Goal: Information Seeking & Learning: Learn about a topic

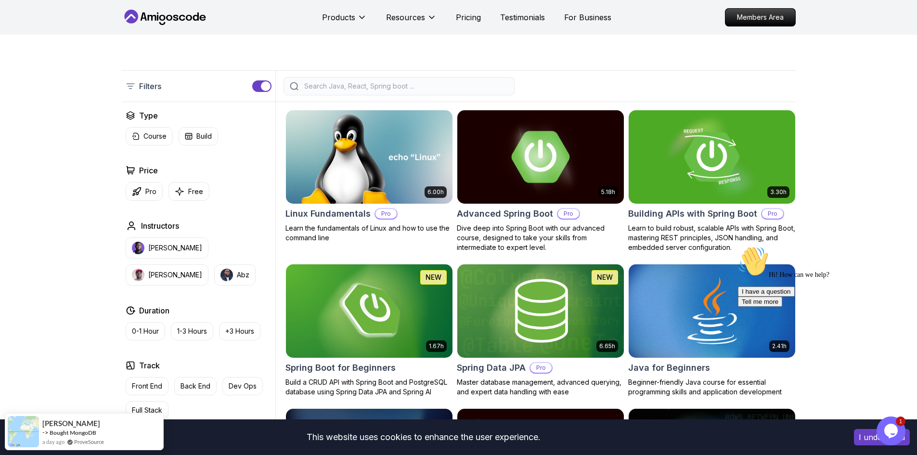
click at [562, 151] on img at bounding box center [540, 157] width 175 height 98
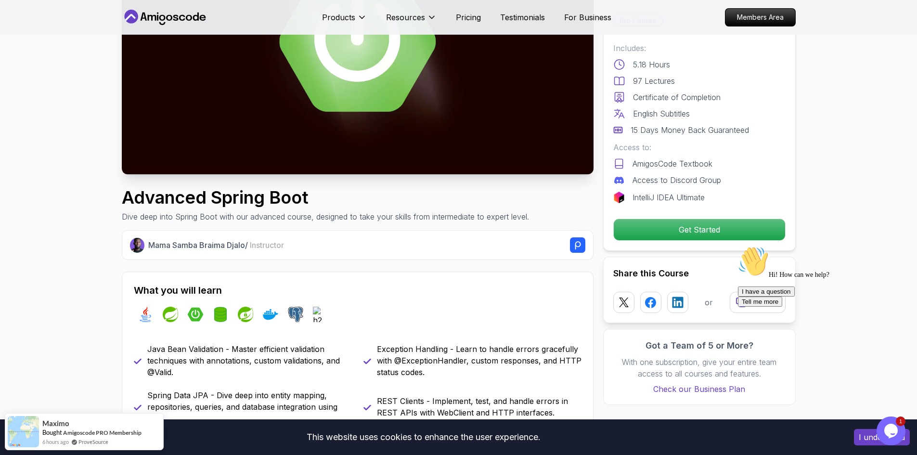
scroll to position [193, 0]
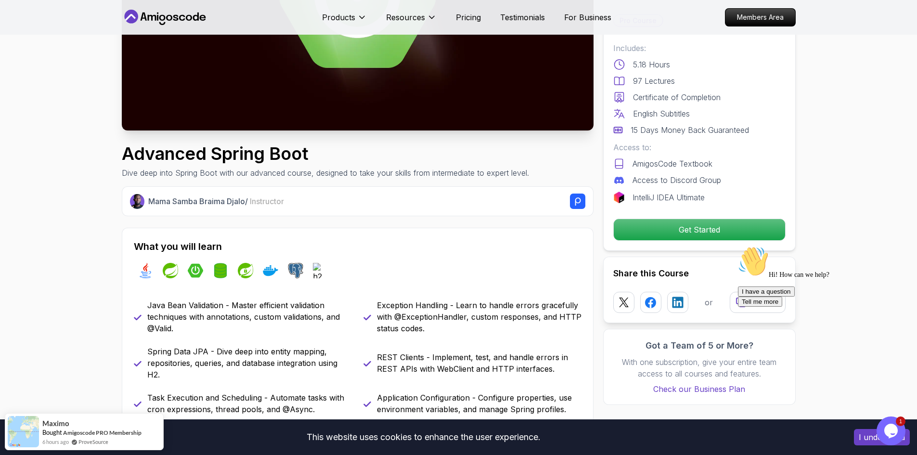
click at [903, 246] on div at bounding box center [824, 246] width 173 height 0
click at [892, 246] on div "Chat attention grabber" at bounding box center [824, 246] width 173 height 0
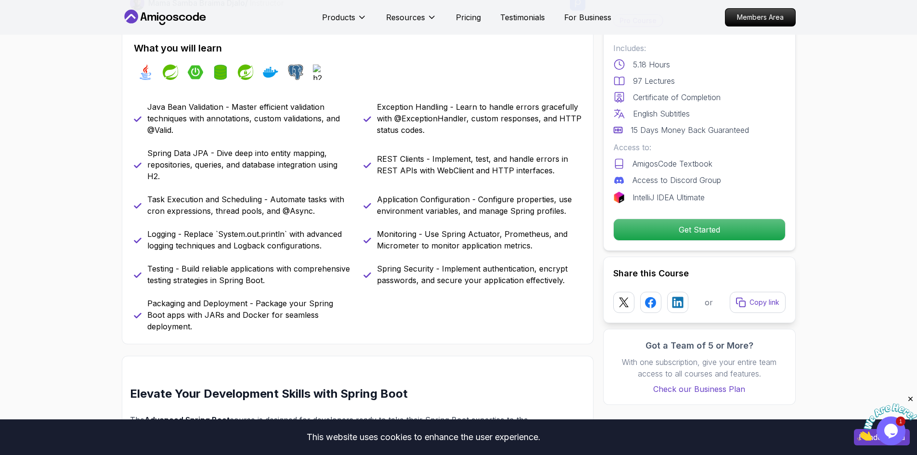
scroll to position [385, 0]
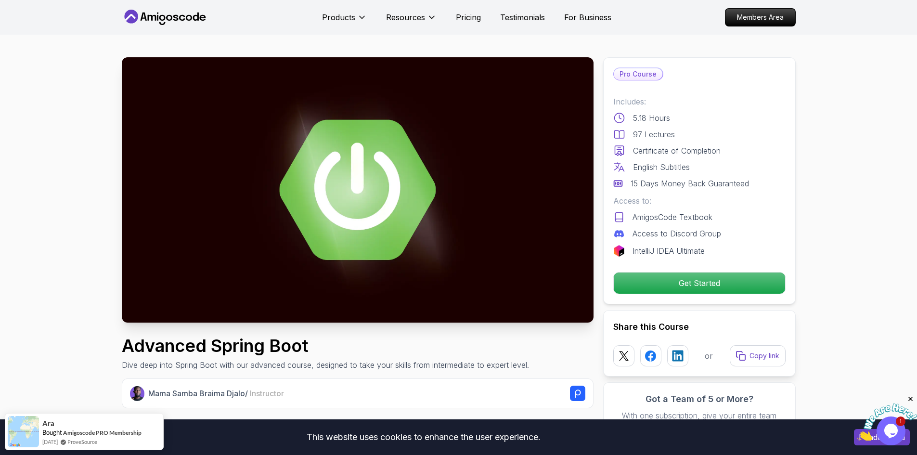
scroll to position [0, 0]
click at [461, 18] on p "Pricing" at bounding box center [468, 18] width 25 height 12
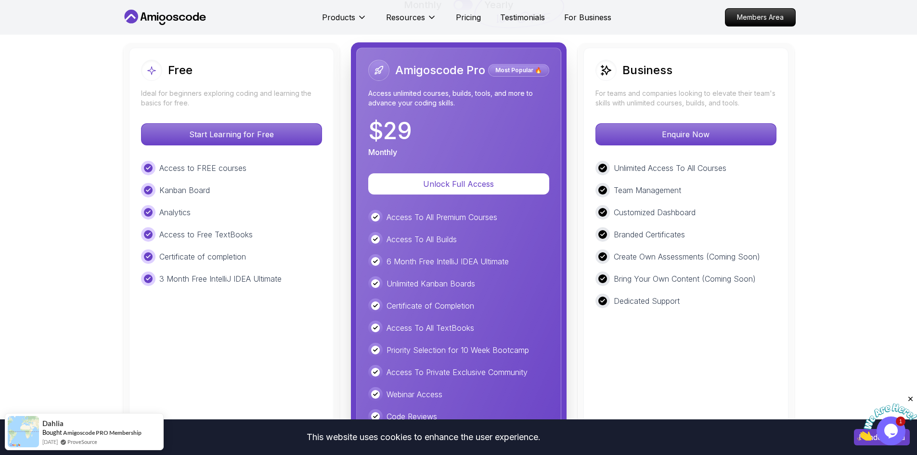
scroll to position [2157, 0]
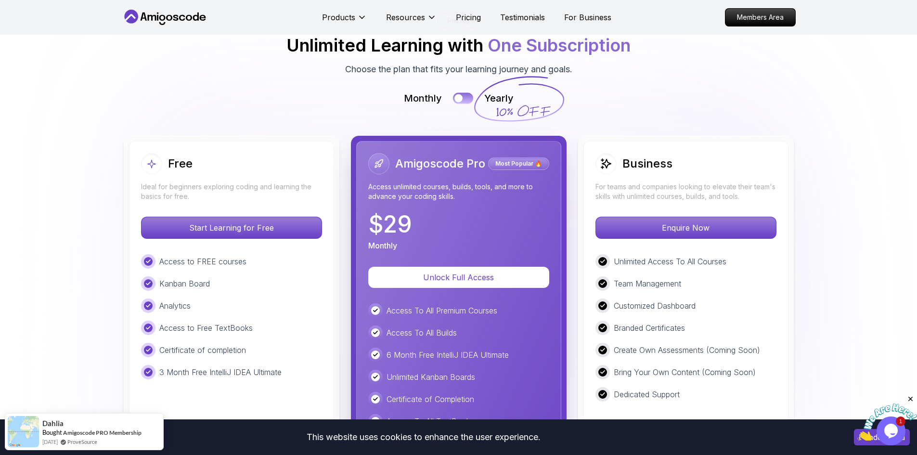
click at [468, 93] on button at bounding box center [463, 98] width 20 height 11
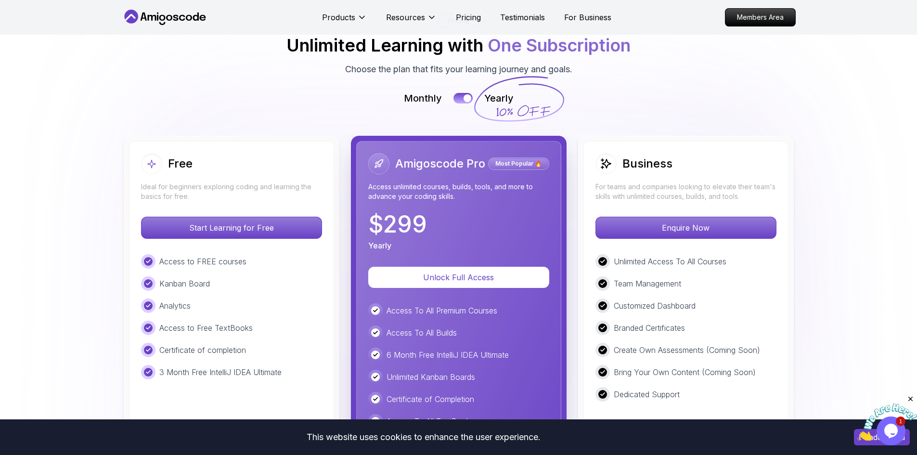
click at [477, 57] on icon at bounding box center [519, 99] width 92 height 85
click at [466, 94] on div at bounding box center [468, 98] width 8 height 8
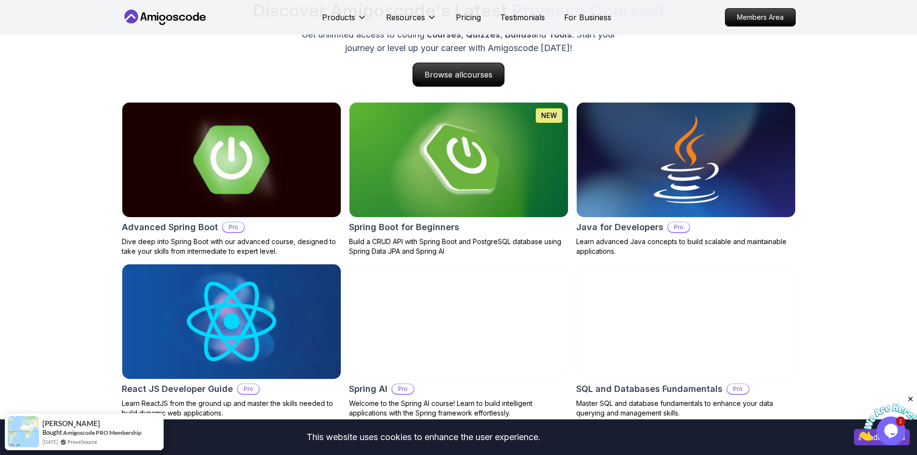
scroll to position [961, 0]
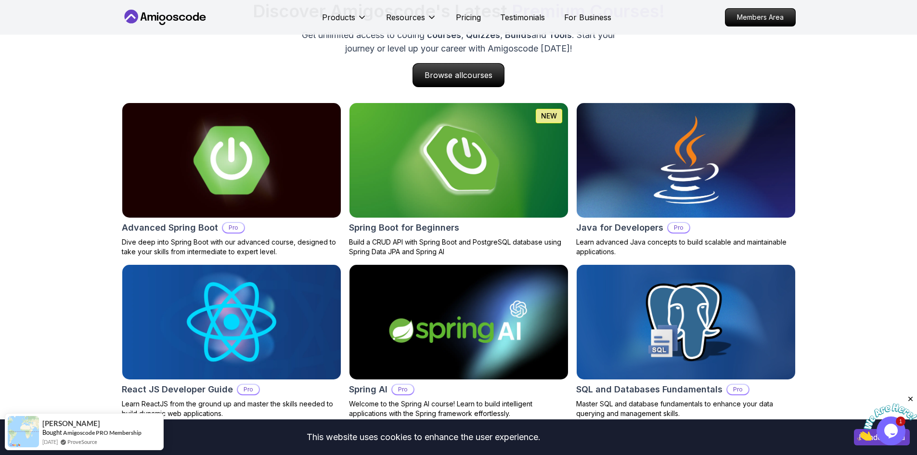
click at [228, 142] on img at bounding box center [231, 160] width 230 height 120
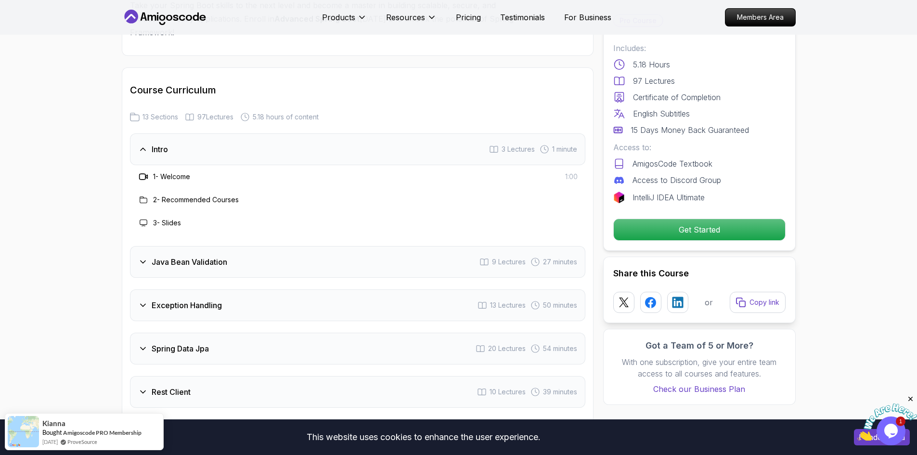
scroll to position [1252, 0]
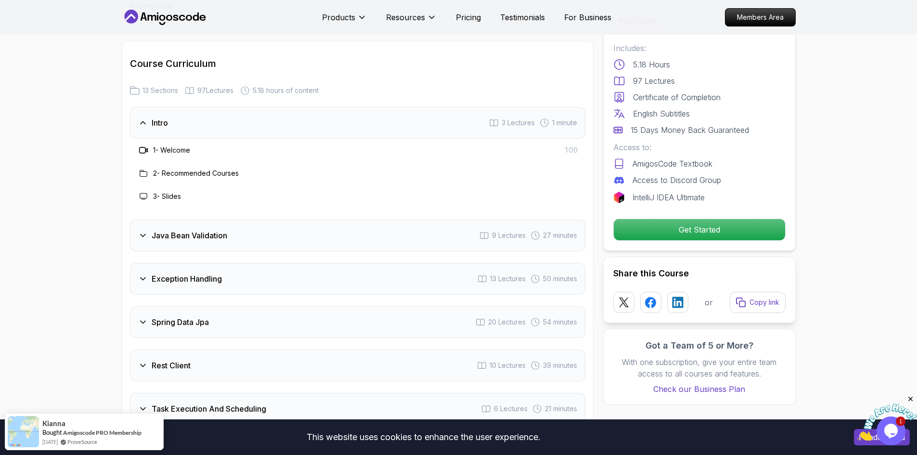
click at [184, 168] on h3 "2 - Recommended Courses" at bounding box center [196, 173] width 86 height 10
click at [174, 230] on h3 "Java Bean Validation" at bounding box center [190, 236] width 76 height 12
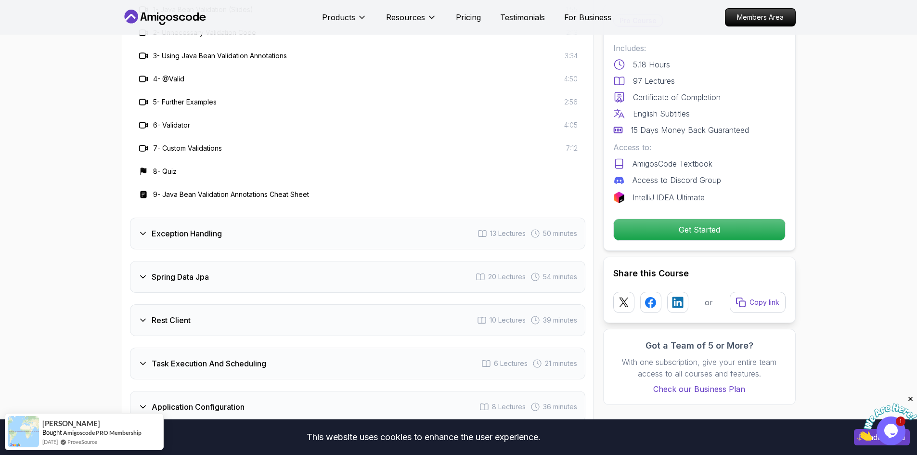
scroll to position [1444, 0]
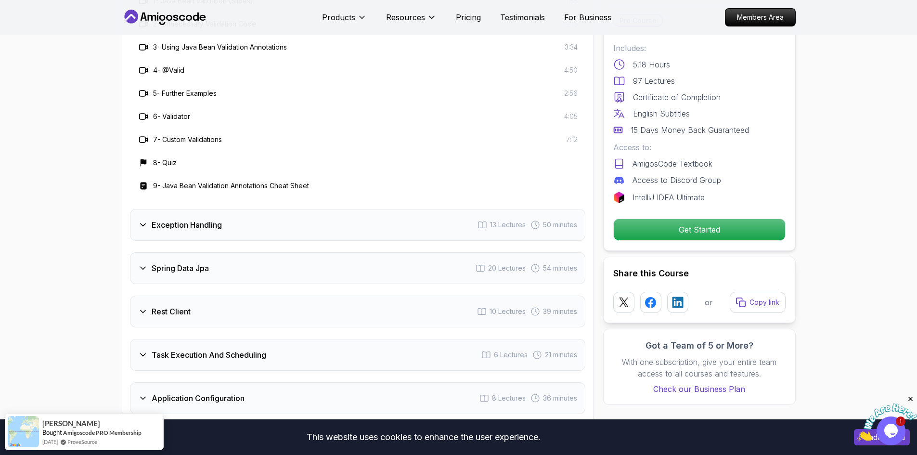
click at [228, 209] on div "Exception Handling 13 Lectures 50 minutes" at bounding box center [357, 225] width 455 height 32
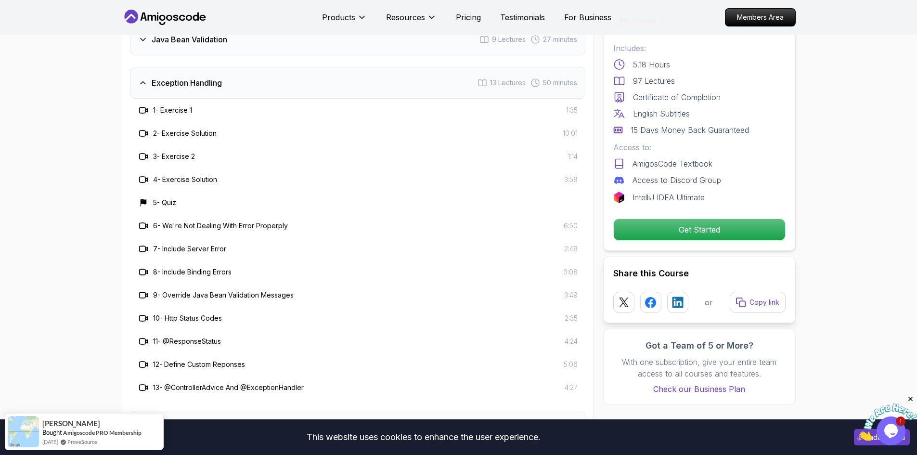
scroll to position [1348, 0]
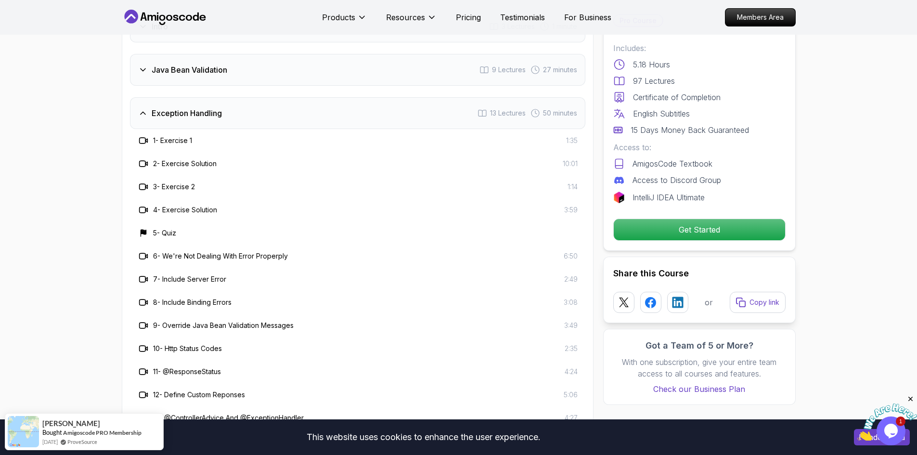
click at [181, 136] on h3 "1 - Exercise 1" at bounding box center [172, 141] width 39 height 10
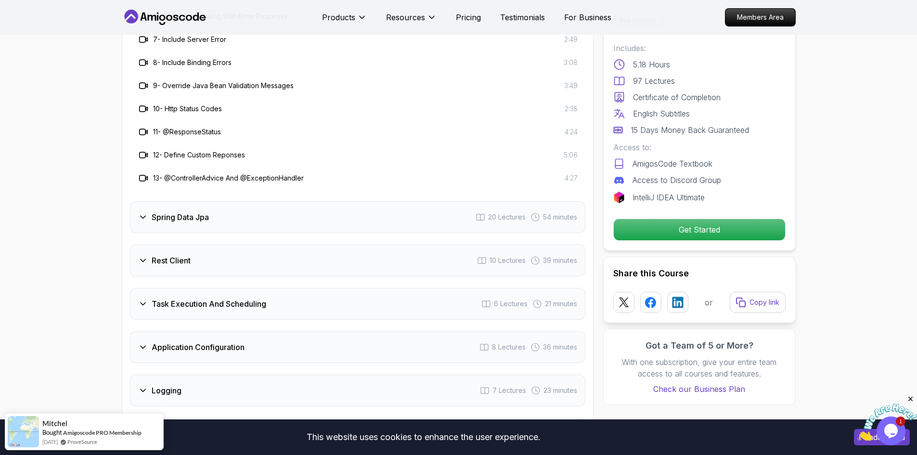
scroll to position [1589, 0]
click at [189, 210] on h3 "Spring Data Jpa" at bounding box center [180, 216] width 57 height 12
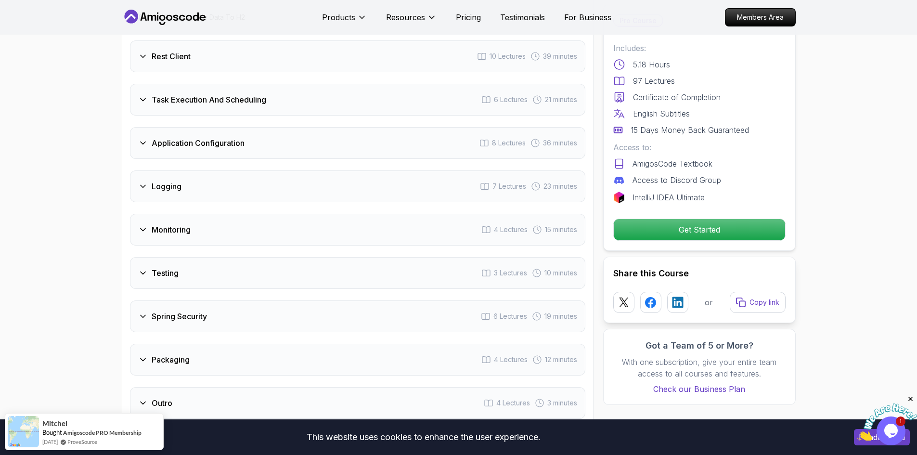
scroll to position [2118, 0]
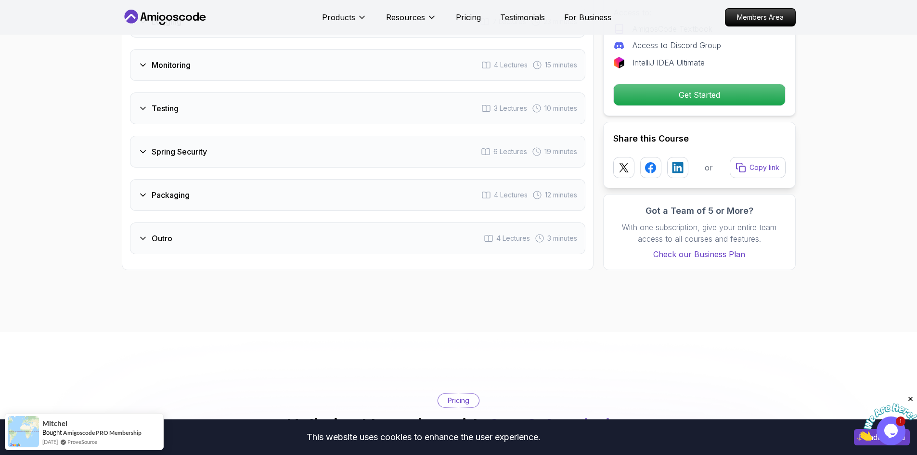
click at [196, 179] on div "Packaging 4 Lectures 12 minutes" at bounding box center [357, 195] width 455 height 32
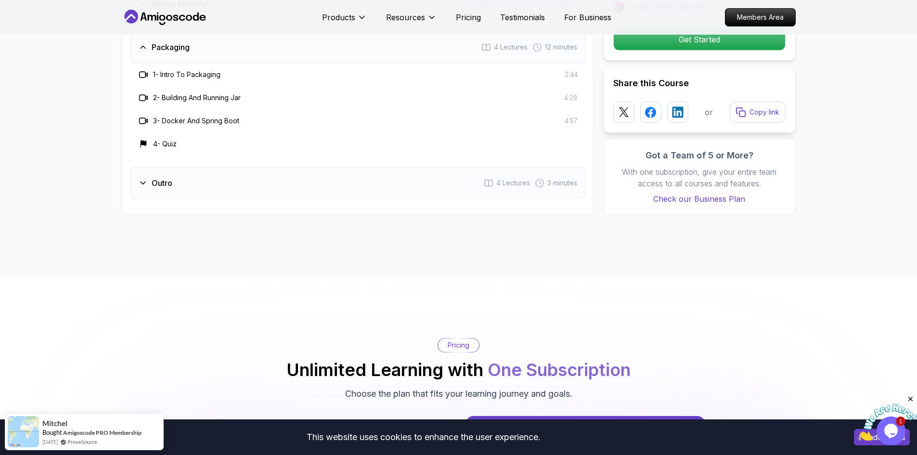
scroll to position [1849, 0]
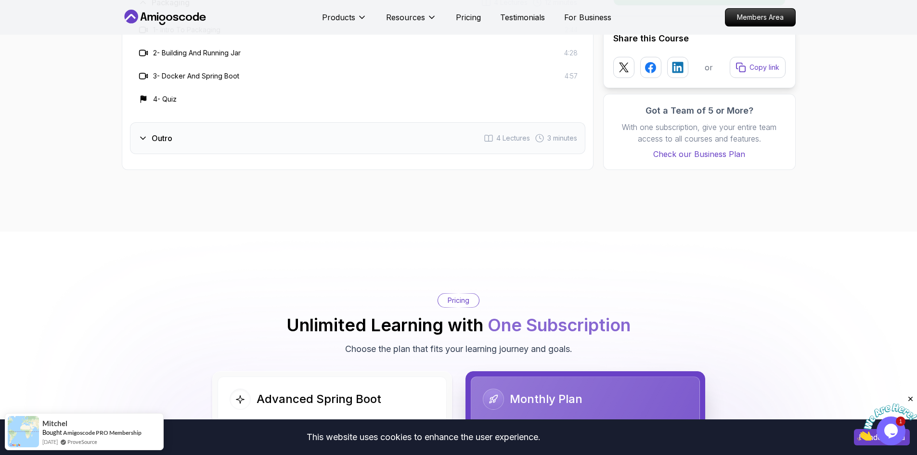
click at [187, 122] on div "Outro 4 Lectures 3 minutes" at bounding box center [357, 138] width 455 height 32
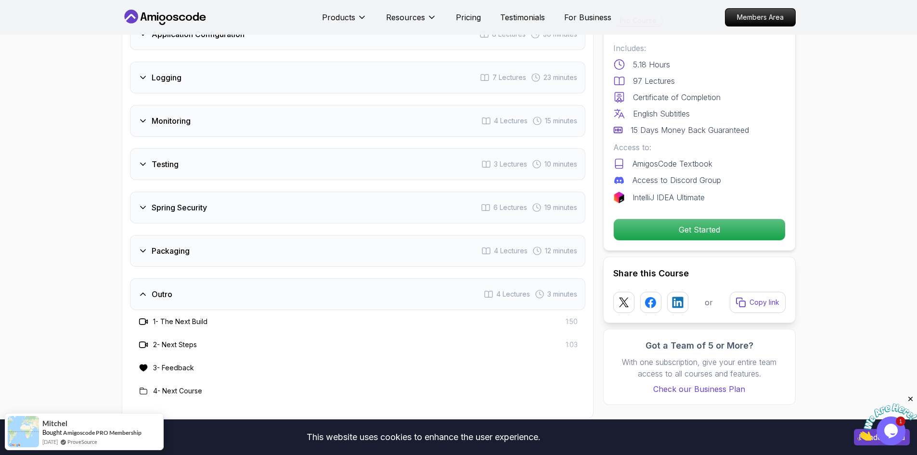
scroll to position [1512, 0]
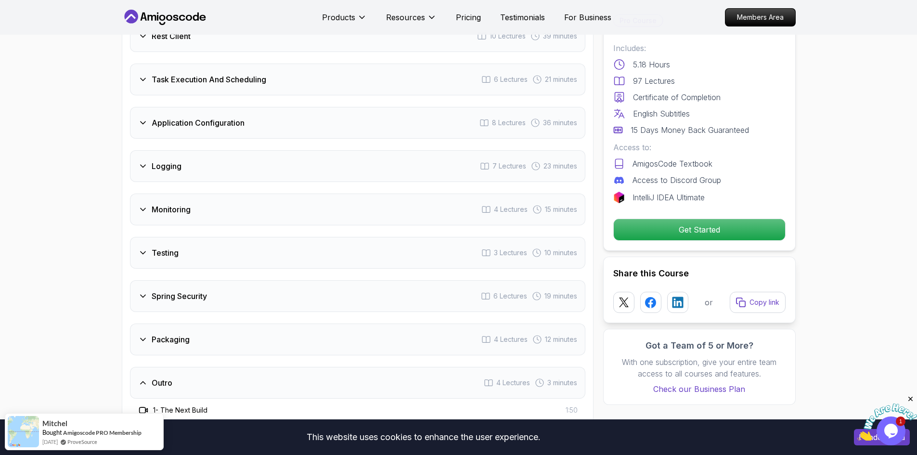
click at [178, 247] on h3 "Testing" at bounding box center [165, 253] width 27 height 12
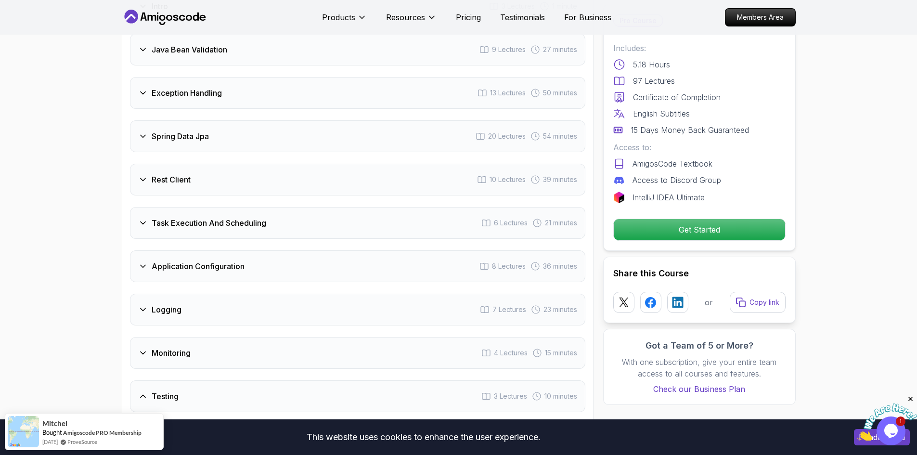
scroll to position [1367, 0]
click at [199, 295] on div "Logging 7 Lectures 23 minutes" at bounding box center [357, 311] width 455 height 32
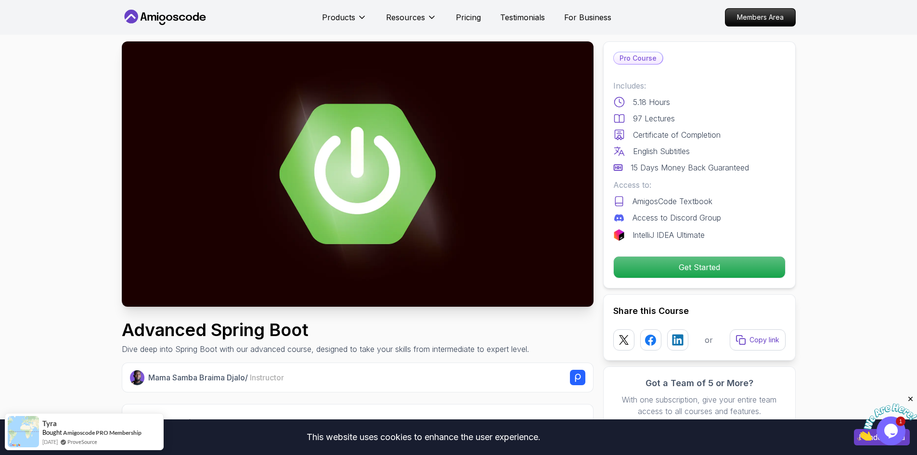
scroll to position [0, 0]
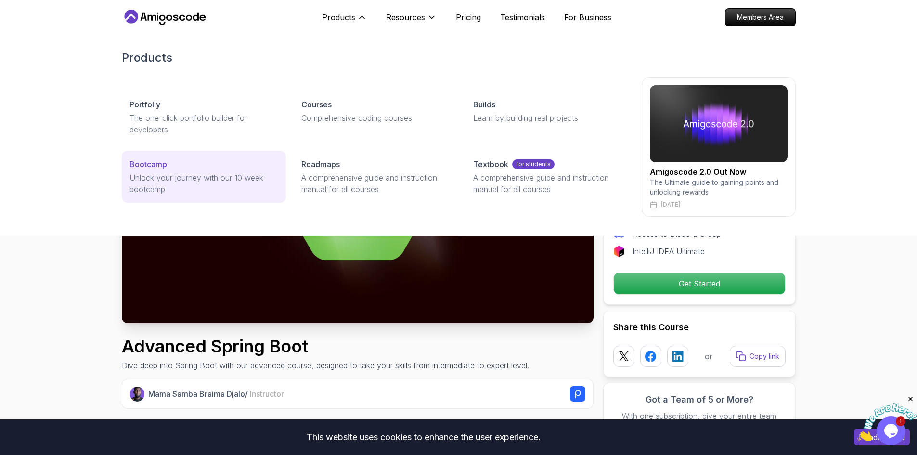
click at [233, 162] on div "Bootcamp" at bounding box center [203, 164] width 149 height 12
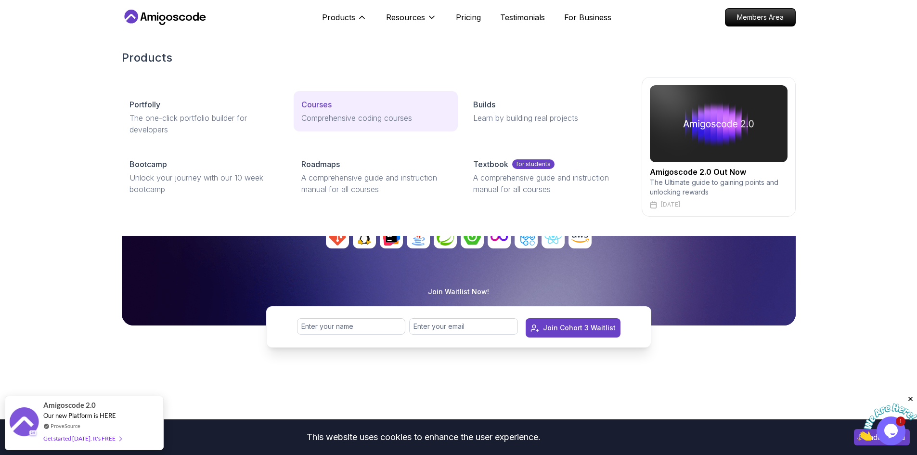
click at [325, 117] on p "Comprehensive coding courses" at bounding box center [375, 118] width 149 height 12
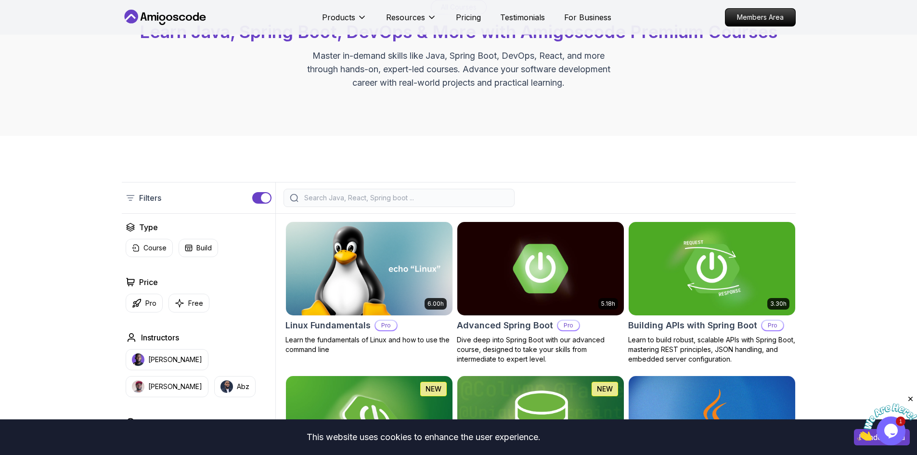
scroll to position [96, 0]
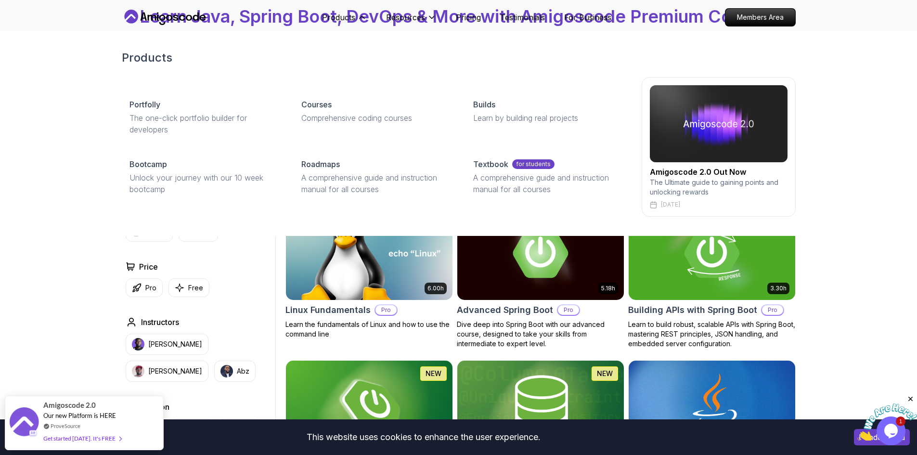
click at [32, 129] on div "Products Portfolly The one-click portfolio builder for developers Courses Compr…" at bounding box center [458, 133] width 917 height 205
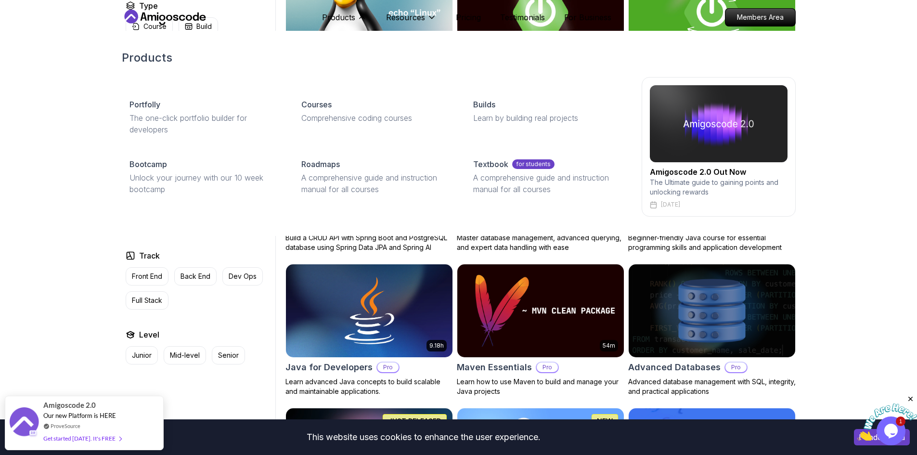
click at [38, 227] on div "Products Portfolly The one-click portfolio builder for developers Courses Compr…" at bounding box center [458, 133] width 917 height 205
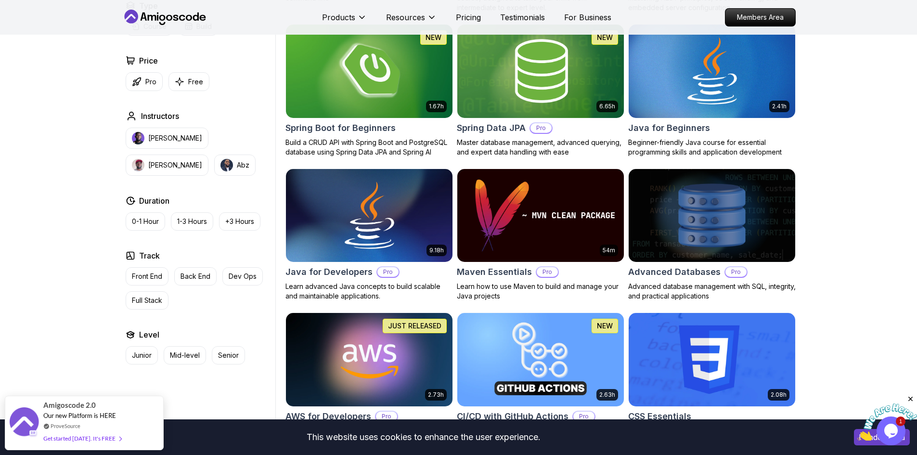
scroll to position [433, 0]
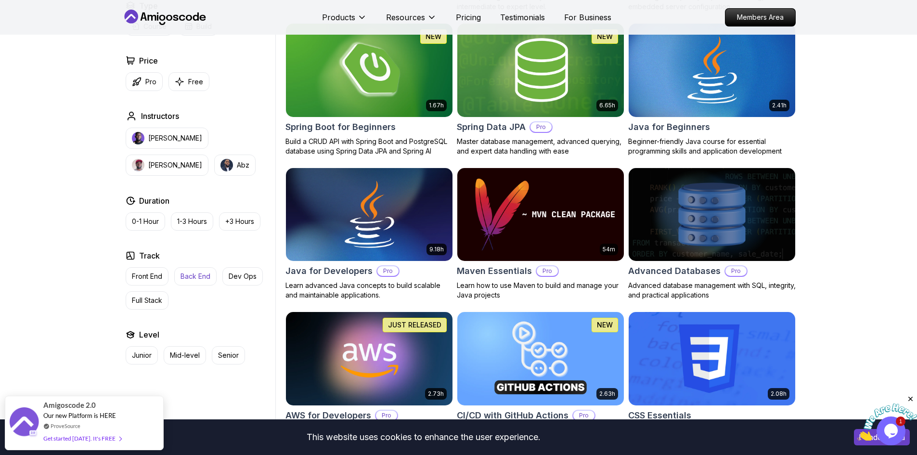
click at [206, 278] on p "Back End" at bounding box center [196, 277] width 30 height 10
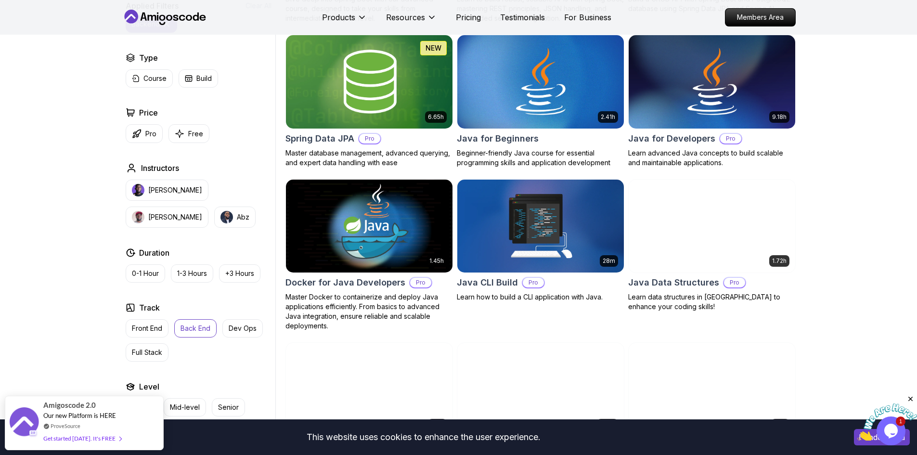
scroll to position [433, 0]
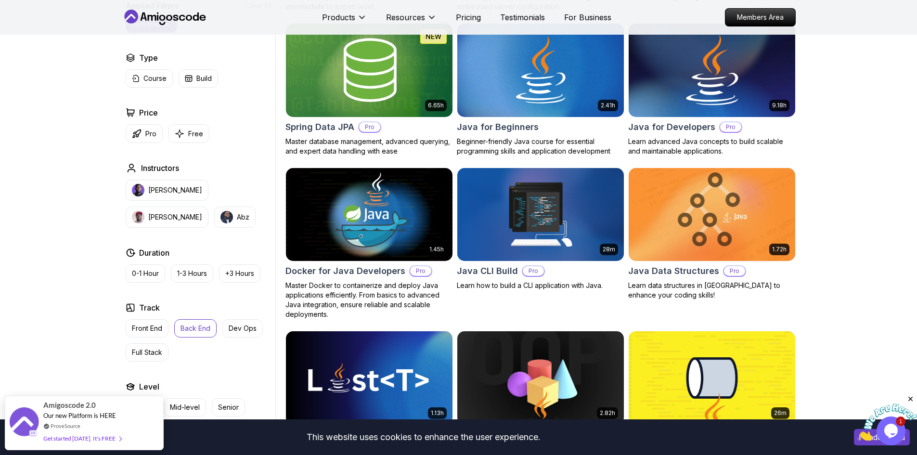
click at [756, 81] on img at bounding box center [711, 70] width 175 height 98
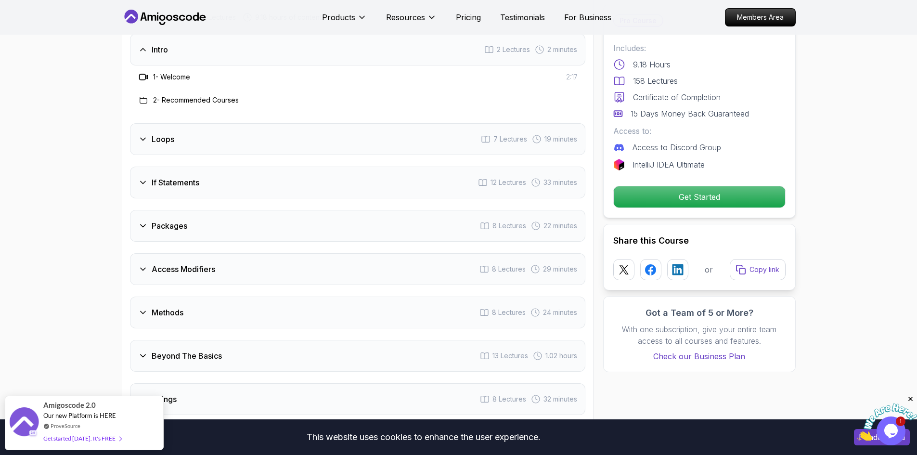
scroll to position [1300, 0]
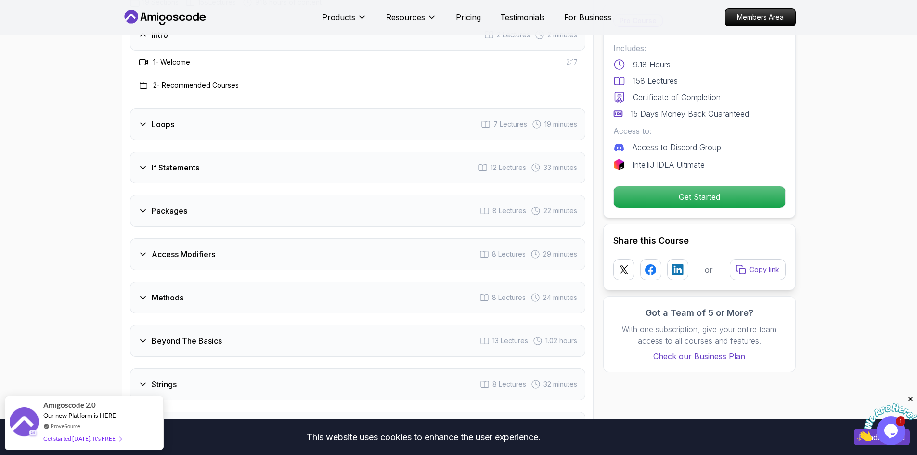
click at [205, 110] on div "Loops 7 Lectures 19 minutes" at bounding box center [357, 124] width 455 height 32
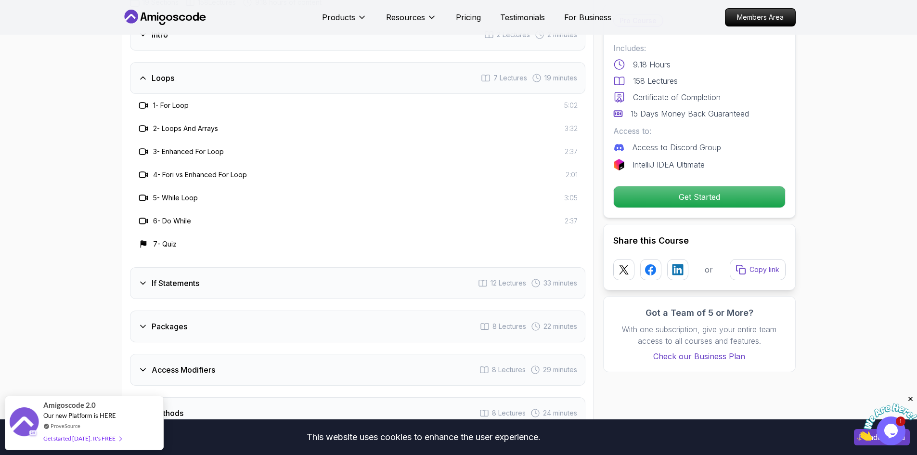
click at [266, 68] on div "Loops 7 Lectures 19 minutes" at bounding box center [357, 78] width 455 height 32
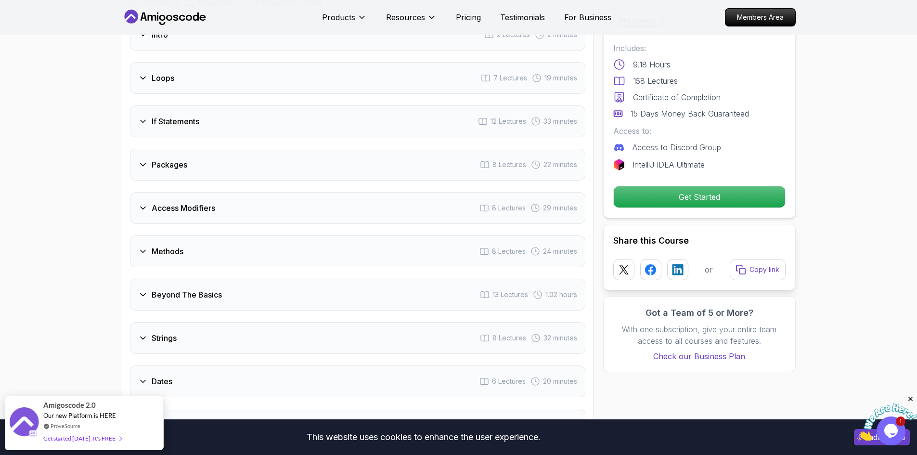
click at [222, 149] on div "Packages 8 Lectures 22 minutes" at bounding box center [357, 165] width 455 height 32
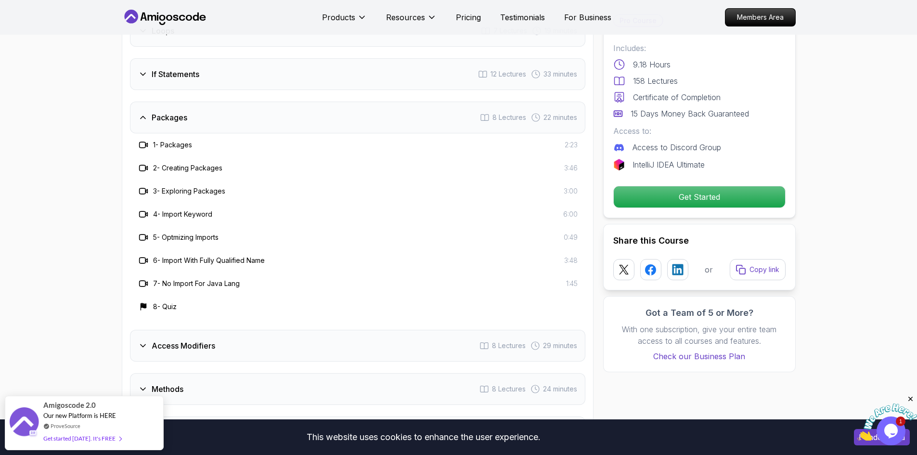
scroll to position [1348, 0]
click at [236, 106] on div "Packages 8 Lectures 22 minutes" at bounding box center [357, 117] width 455 height 32
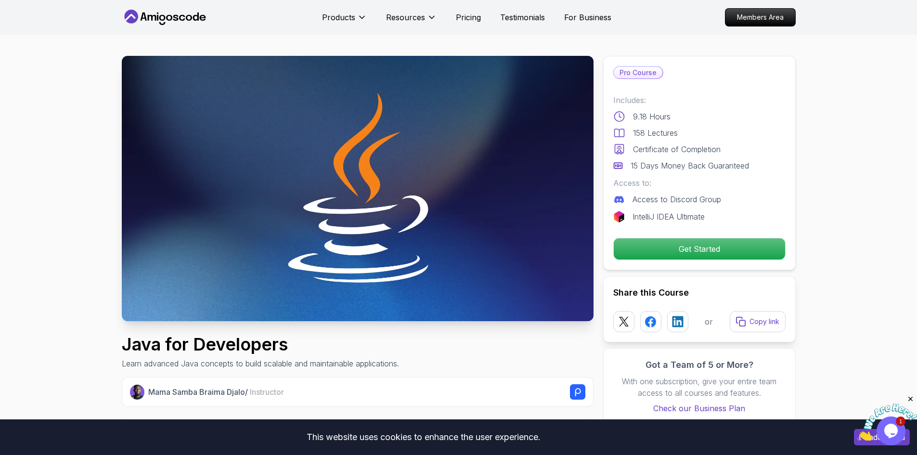
scroll to position [0, 0]
